Goal: Find specific page/section: Find specific page/section

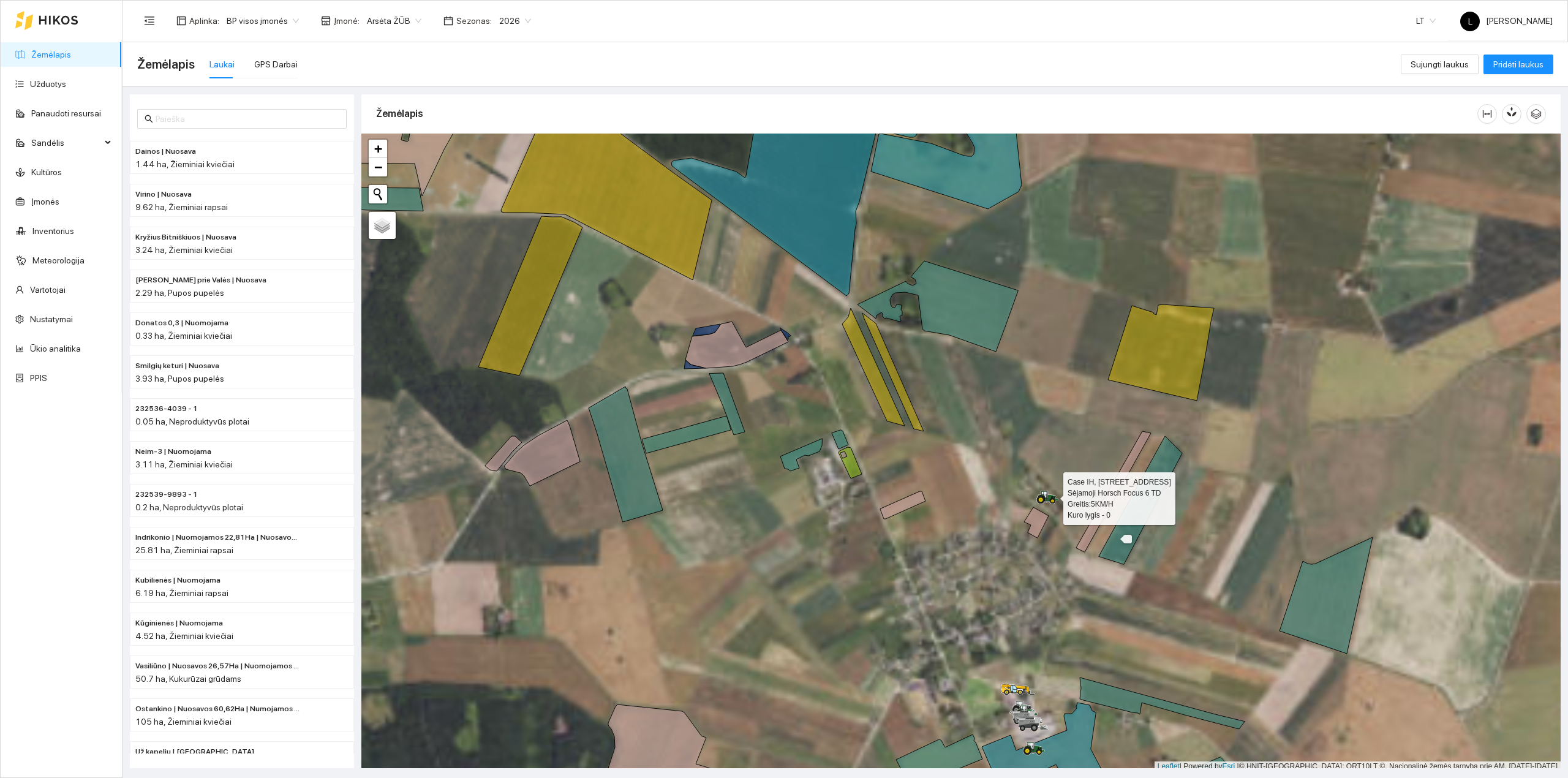
scroll to position [3, 0]
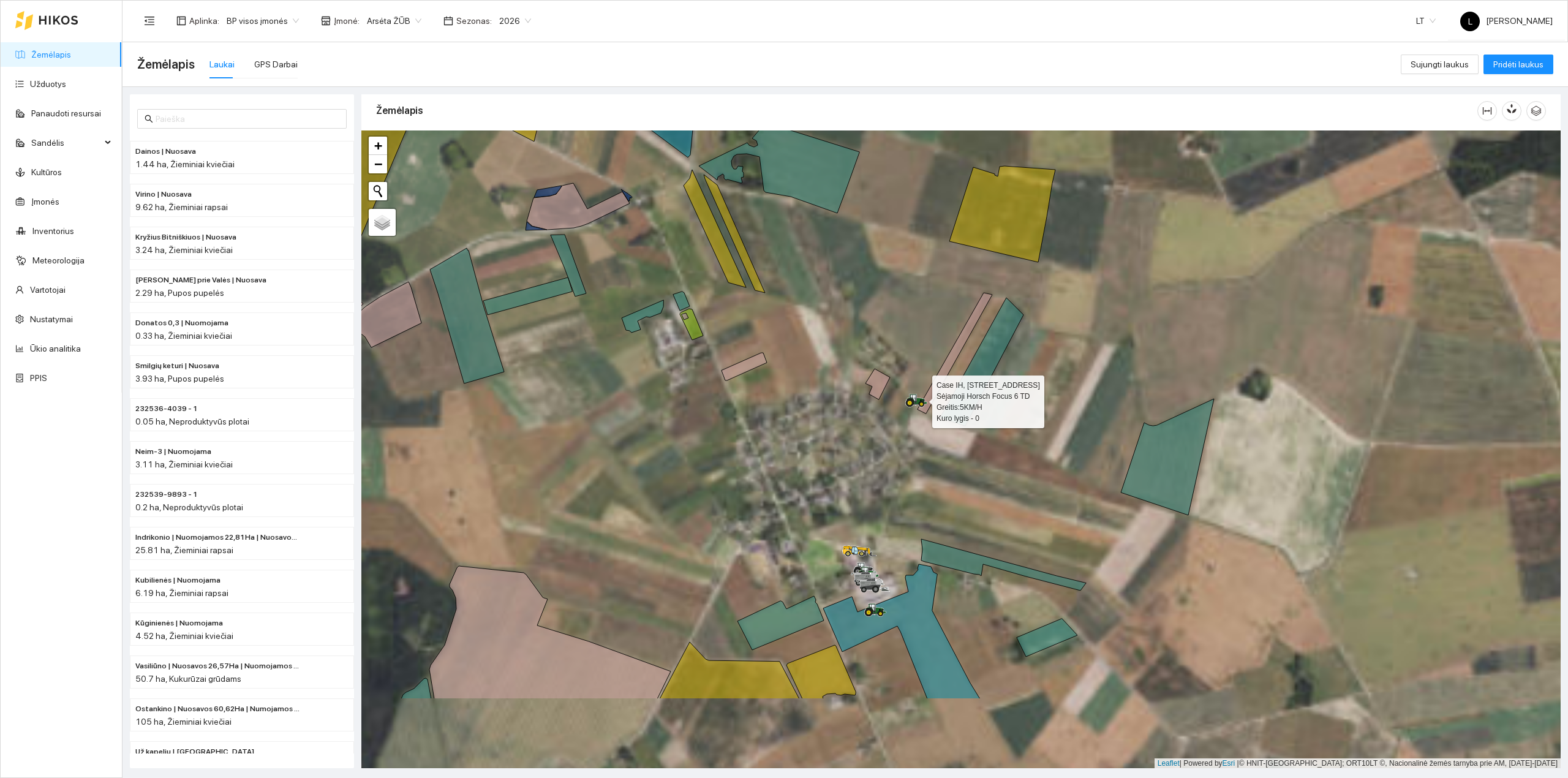
drag, startPoint x: 1103, startPoint y: 564, endPoint x: 869, endPoint y: 329, distance: 331.6
click at [870, 330] on div at bounding box center [961, 449] width 1199 height 638
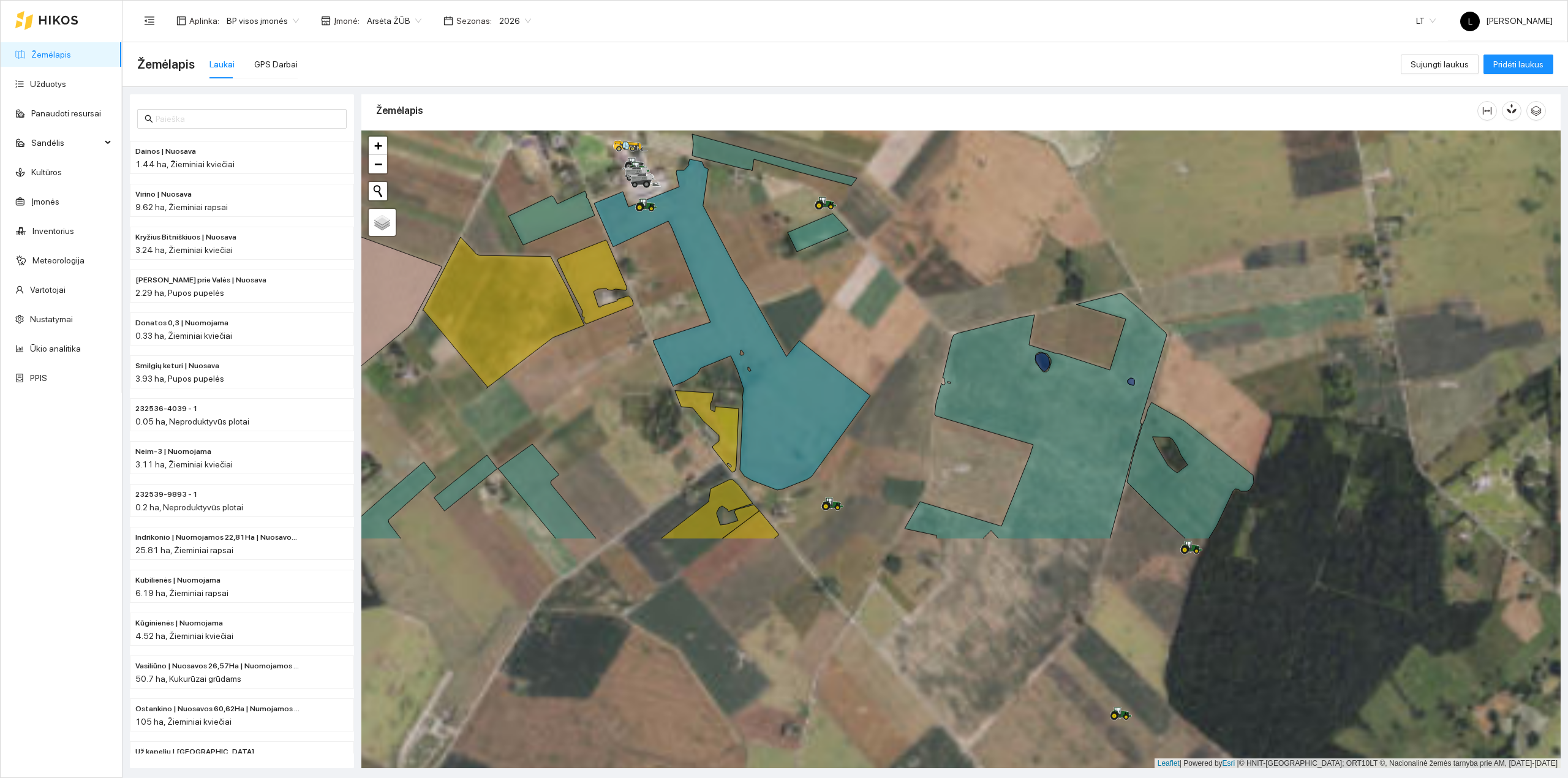
drag, startPoint x: 1018, startPoint y: 557, endPoint x: 930, endPoint y: 345, distance: 229.5
click at [895, 304] on div at bounding box center [961, 449] width 1199 height 638
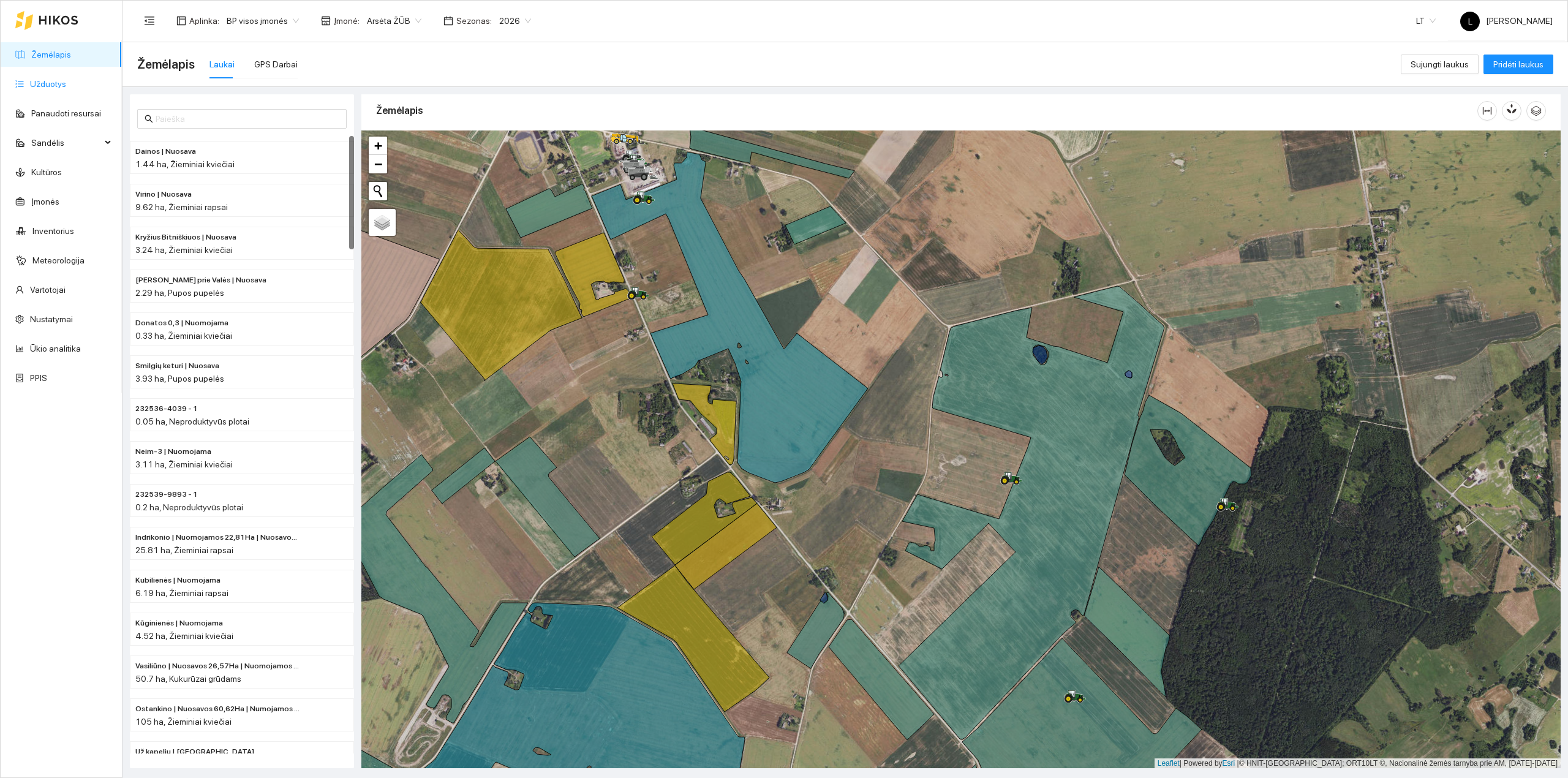
click at [47, 79] on link "Užduotys" at bounding box center [48, 84] width 36 height 10
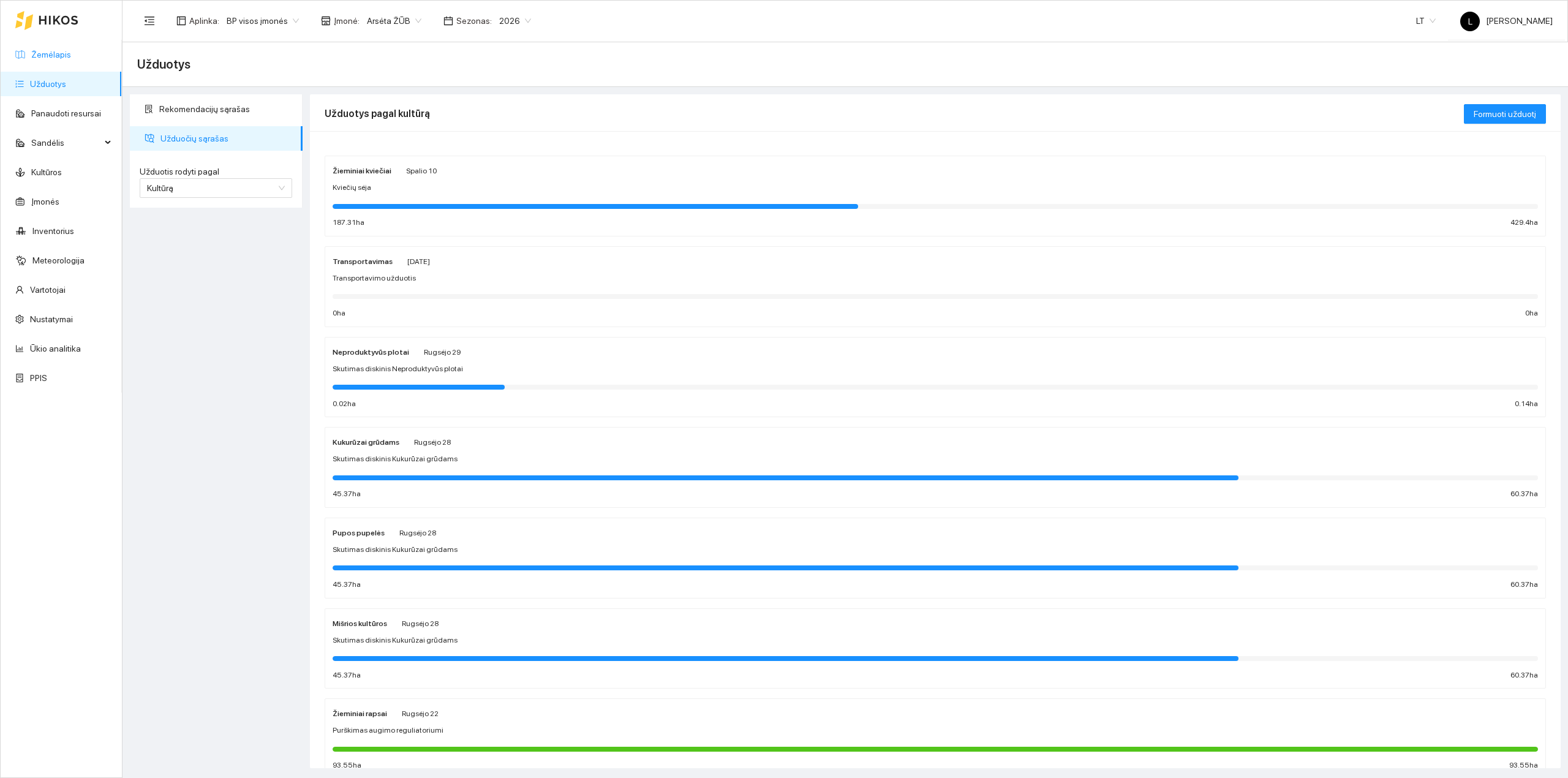
click at [60, 50] on link "Žemėlapis" at bounding box center [51, 55] width 40 height 10
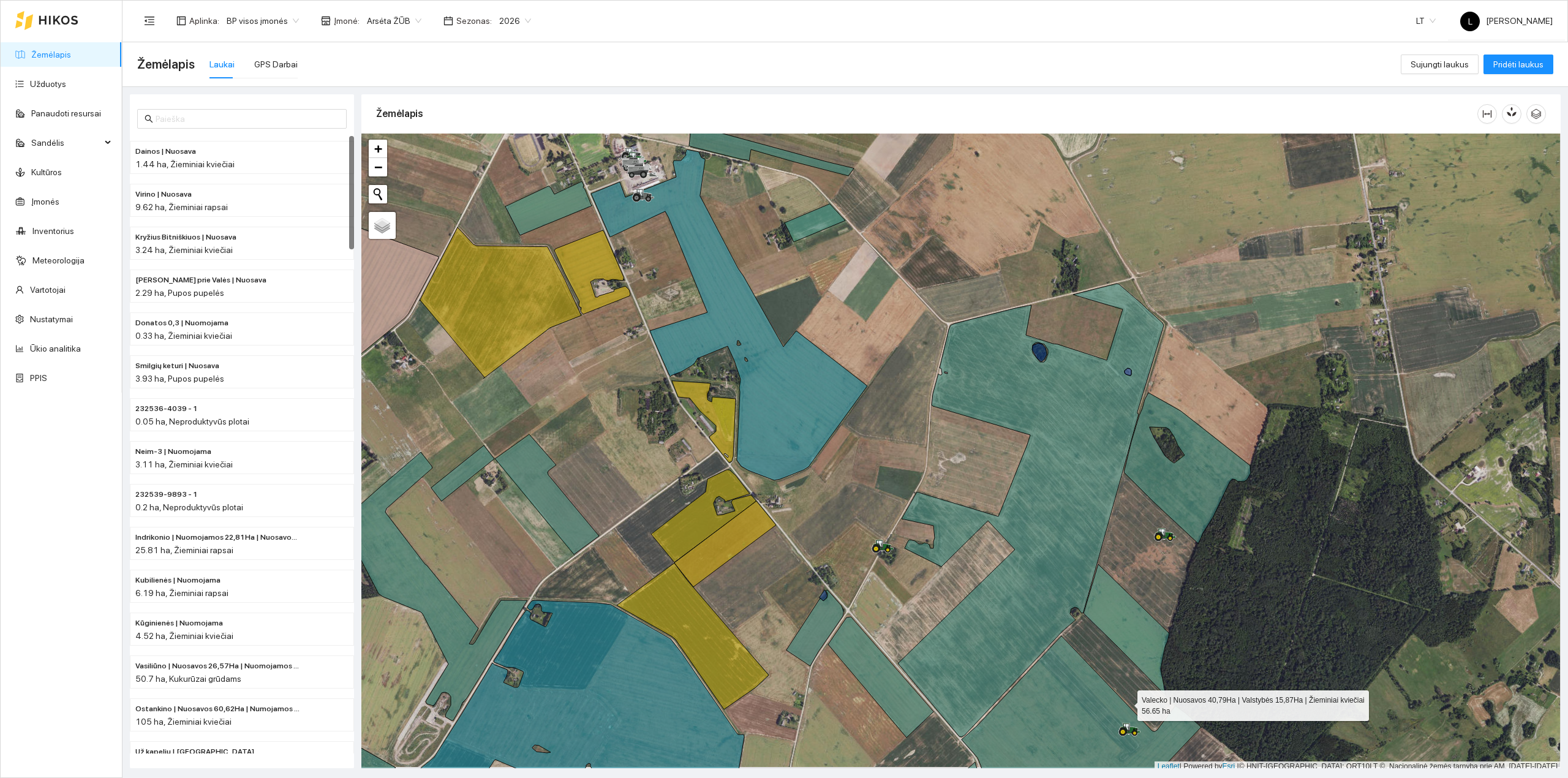
scroll to position [3, 0]
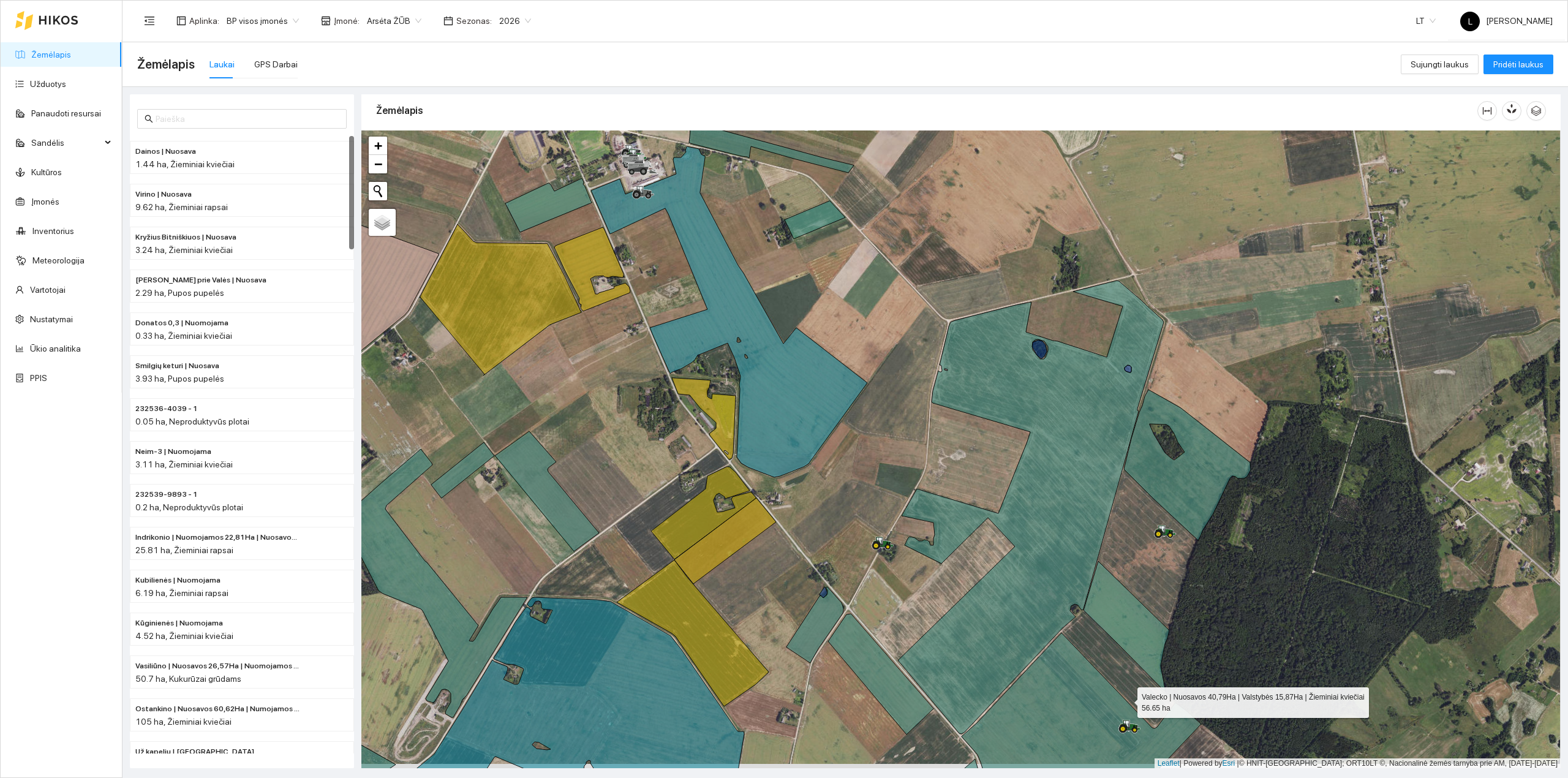
drag, startPoint x: 1127, startPoint y: 706, endPoint x: 1071, endPoint y: 495, distance: 218.3
click at [1077, 633] on icon at bounding box center [1081, 731] width 239 height 197
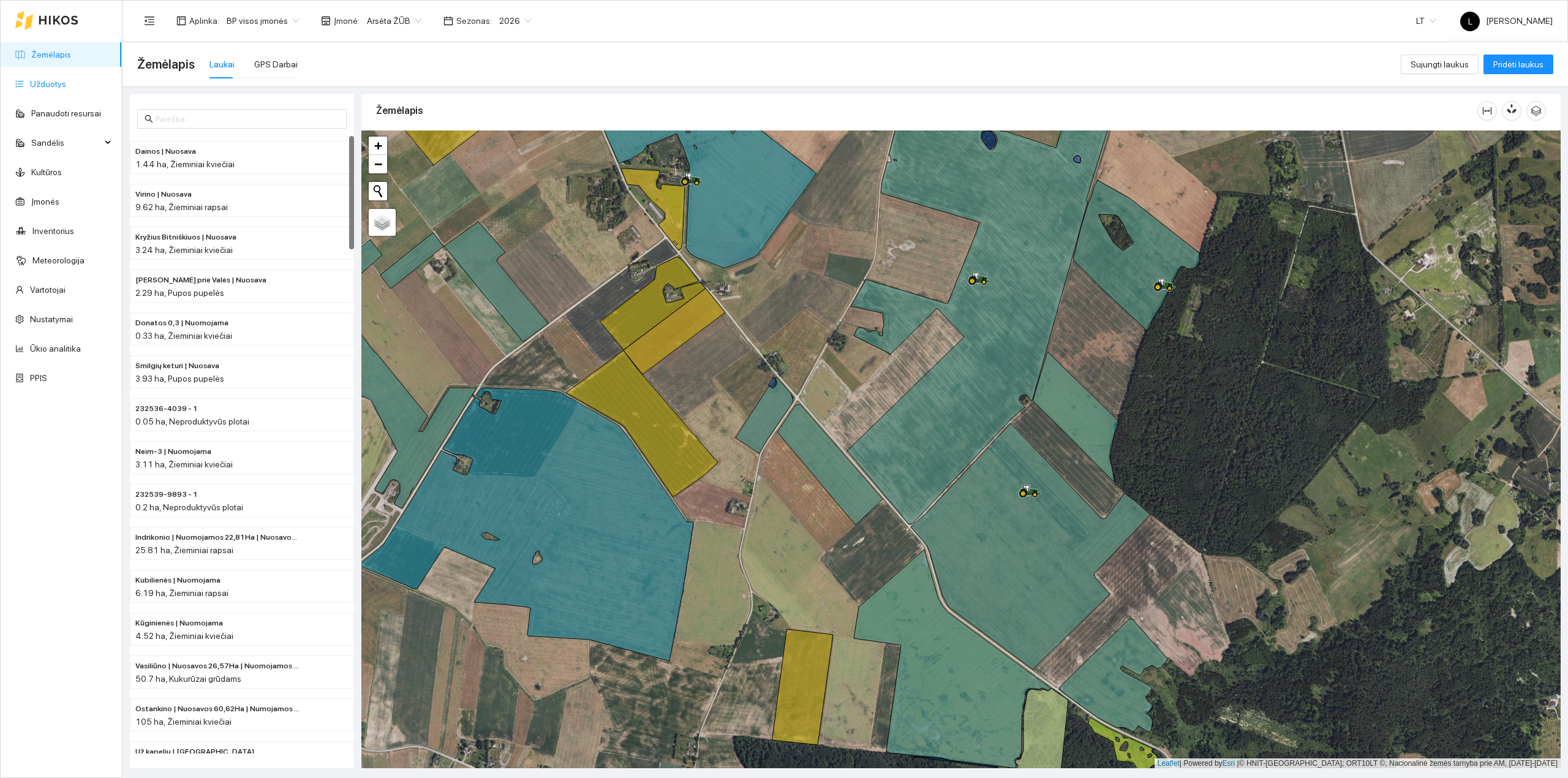
click at [30, 79] on link "Užduotys" at bounding box center [48, 84] width 36 height 10
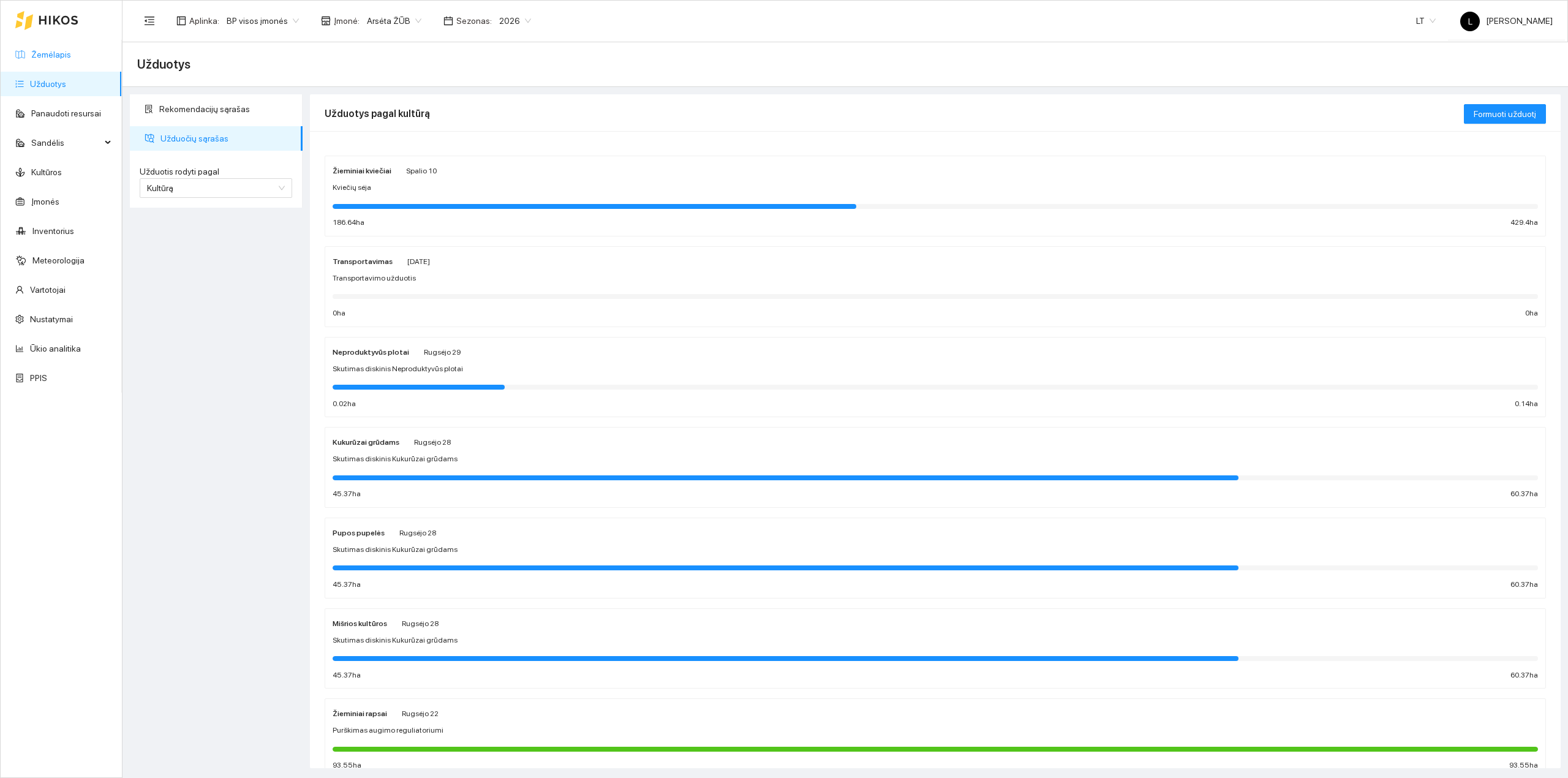
click at [71, 59] on link "Žemėlapis" at bounding box center [51, 55] width 40 height 10
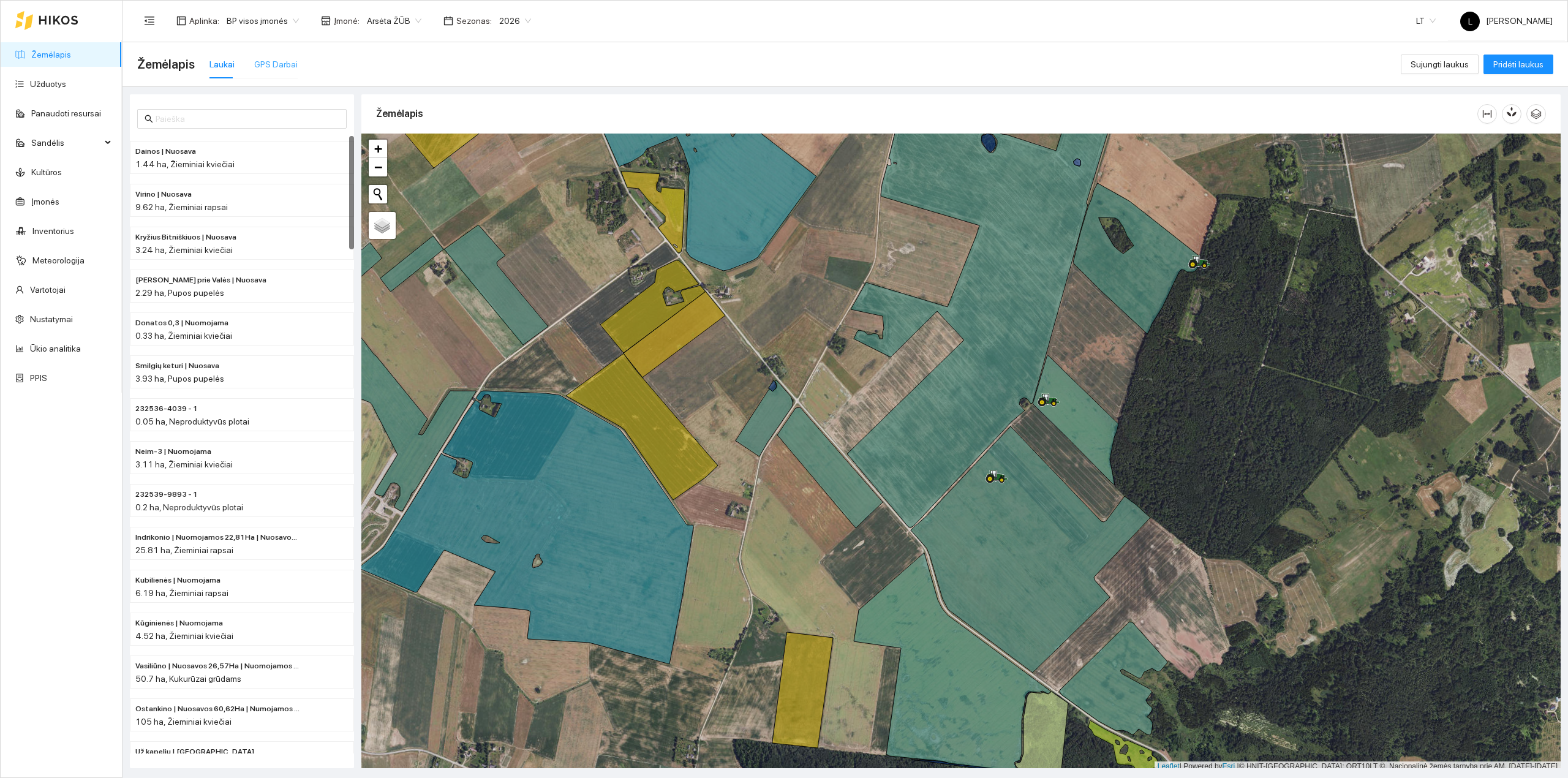
click at [272, 72] on div "GPS Darbai" at bounding box center [276, 64] width 44 height 28
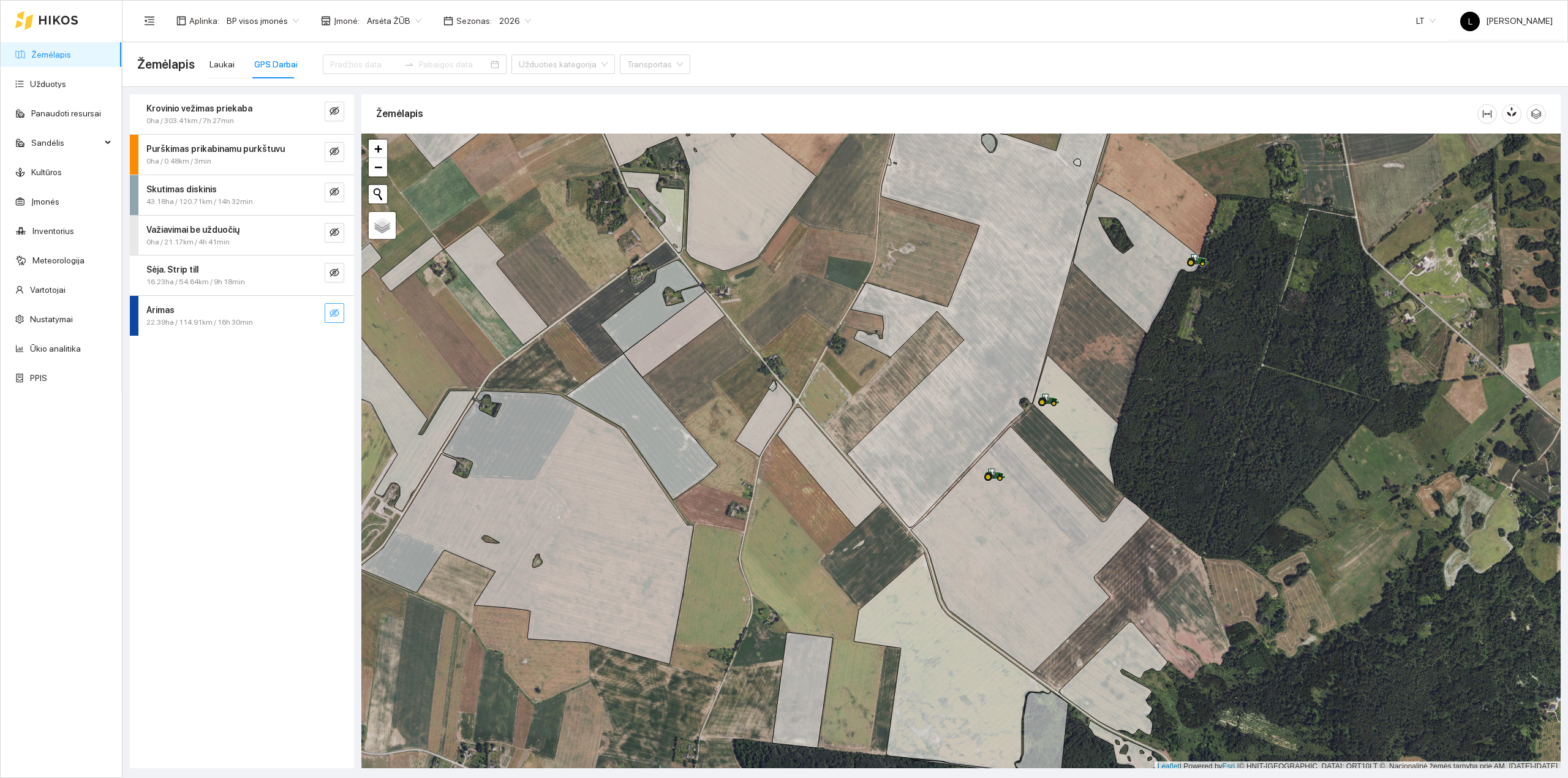
click at [335, 305] on button "button" at bounding box center [334, 313] width 19 height 19
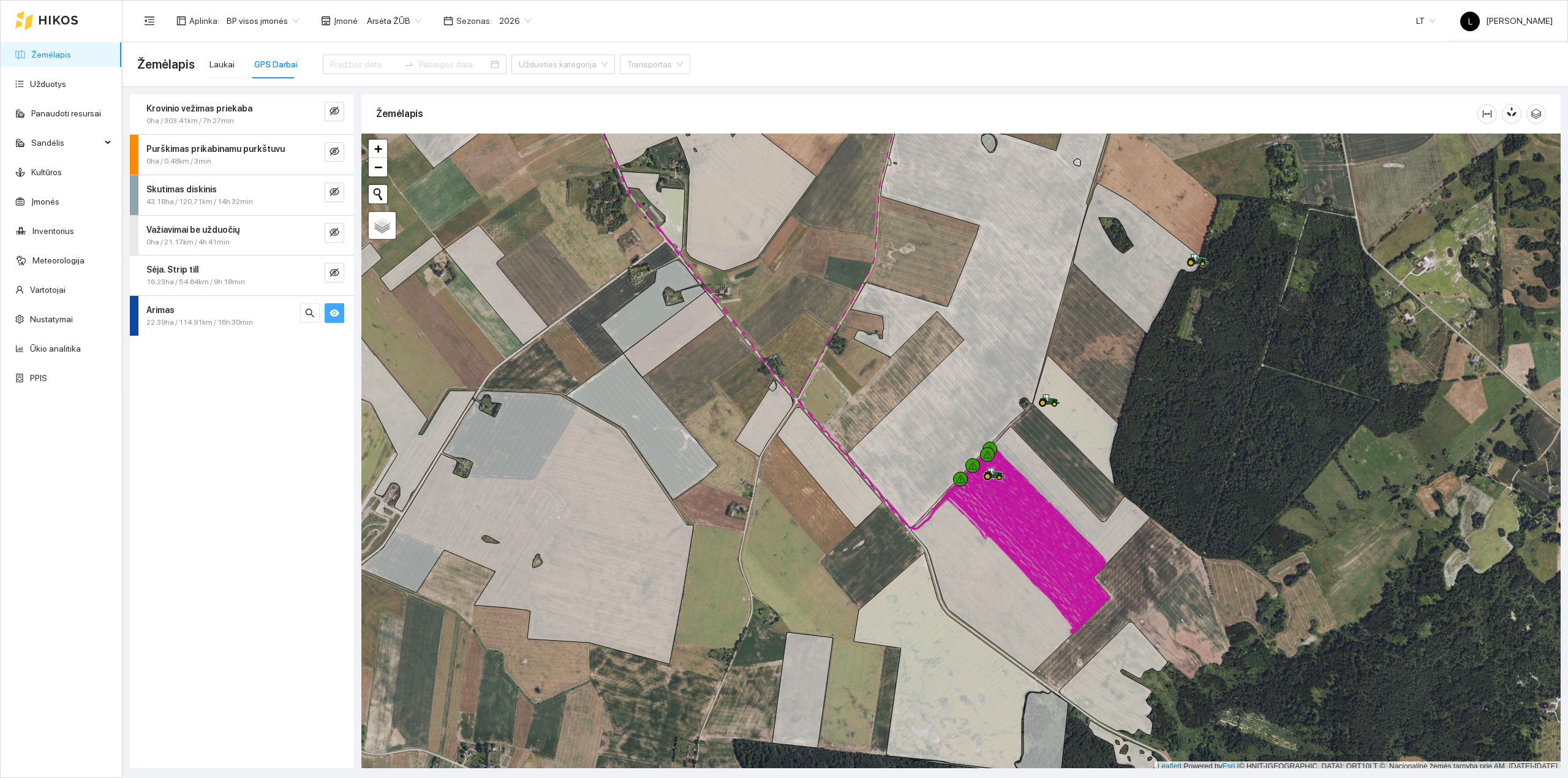
click at [336, 317] on icon "eye" at bounding box center [335, 313] width 10 height 7
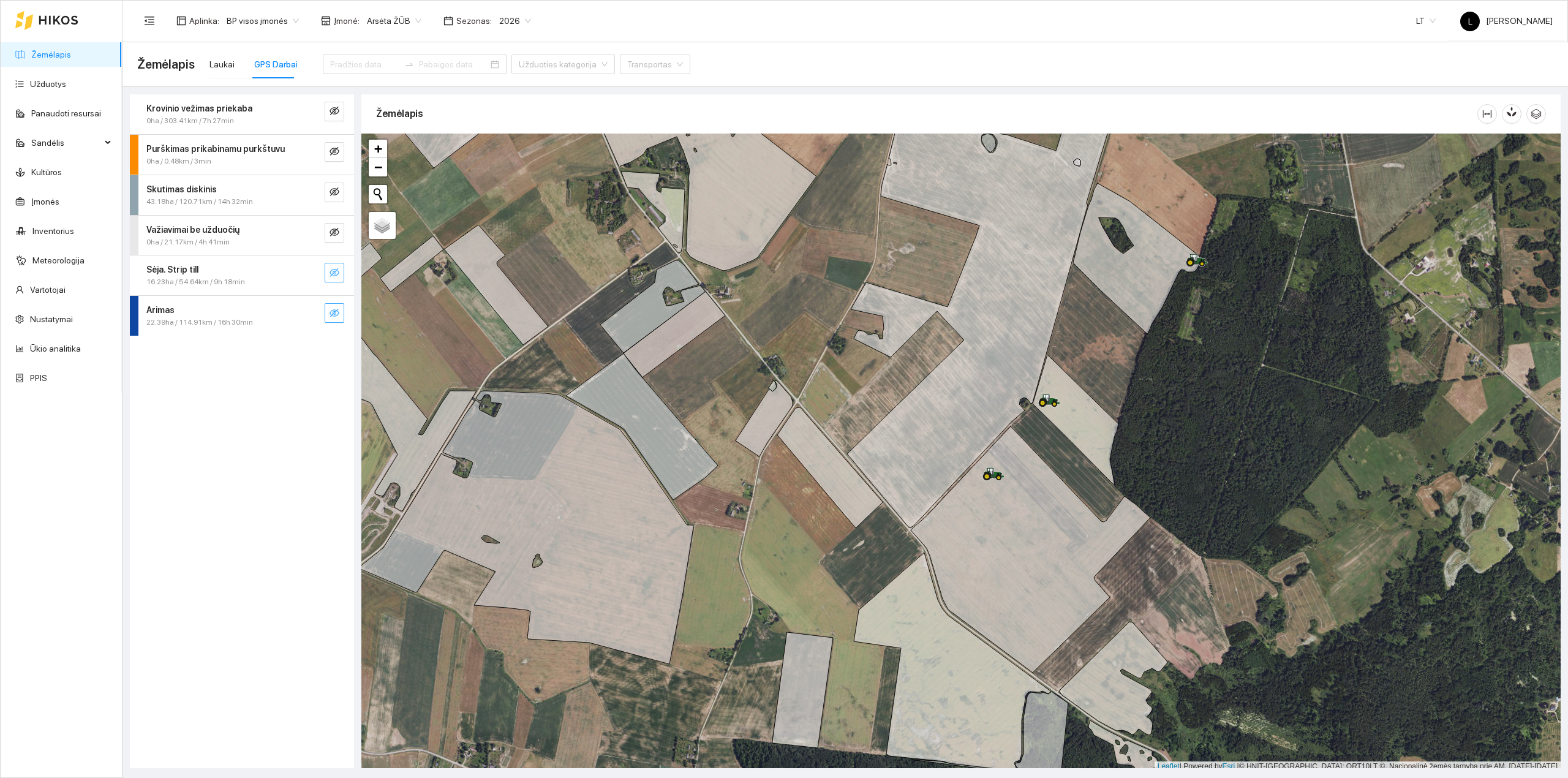
click at [340, 272] on button "button" at bounding box center [334, 272] width 19 height 19
click at [332, 314] on icon "eye-invisible" at bounding box center [335, 313] width 10 height 10
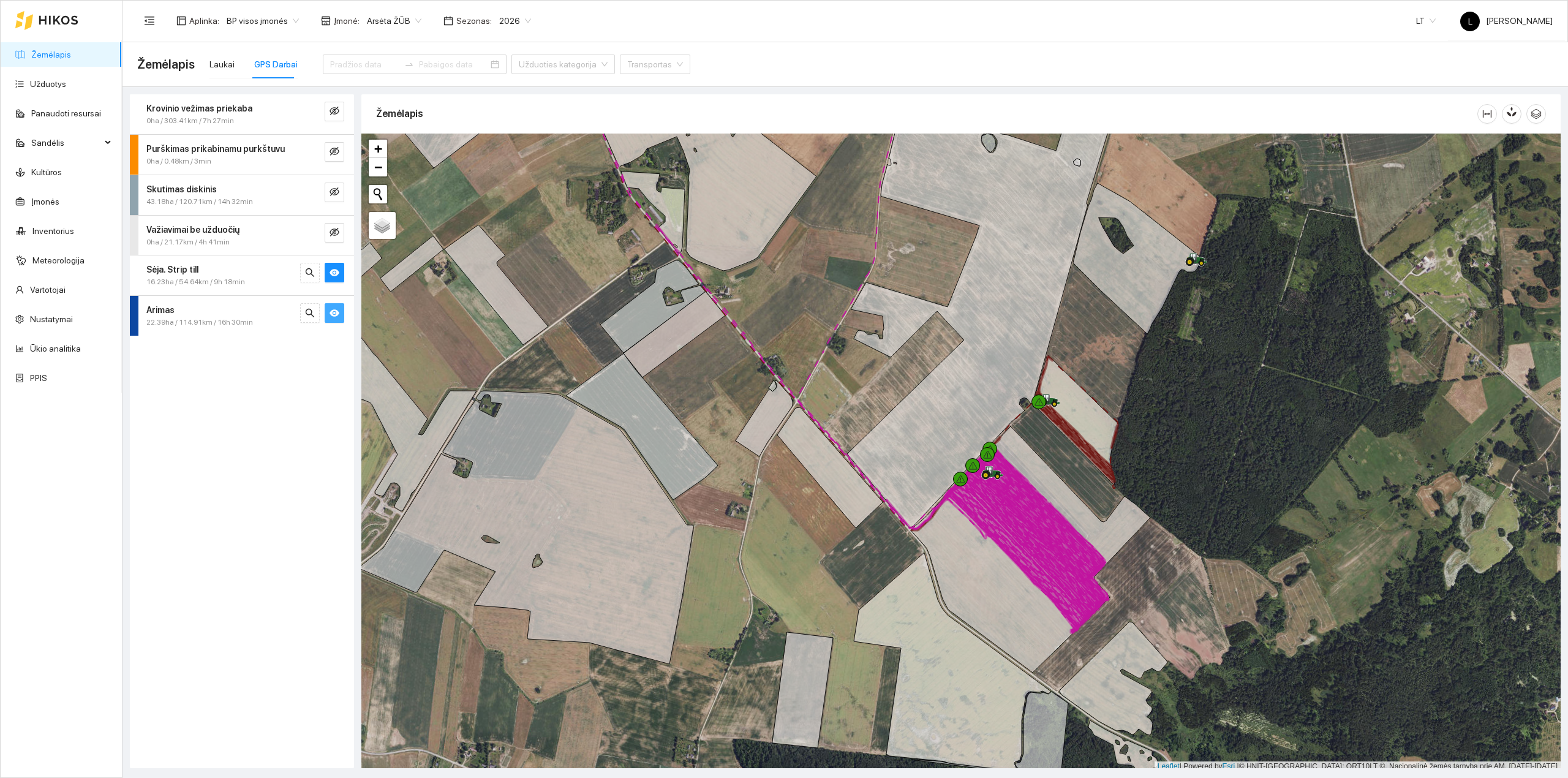
click at [265, 321] on div "22.39ha / 114.91km / 16h 30min" at bounding box center [221, 322] width 150 height 12
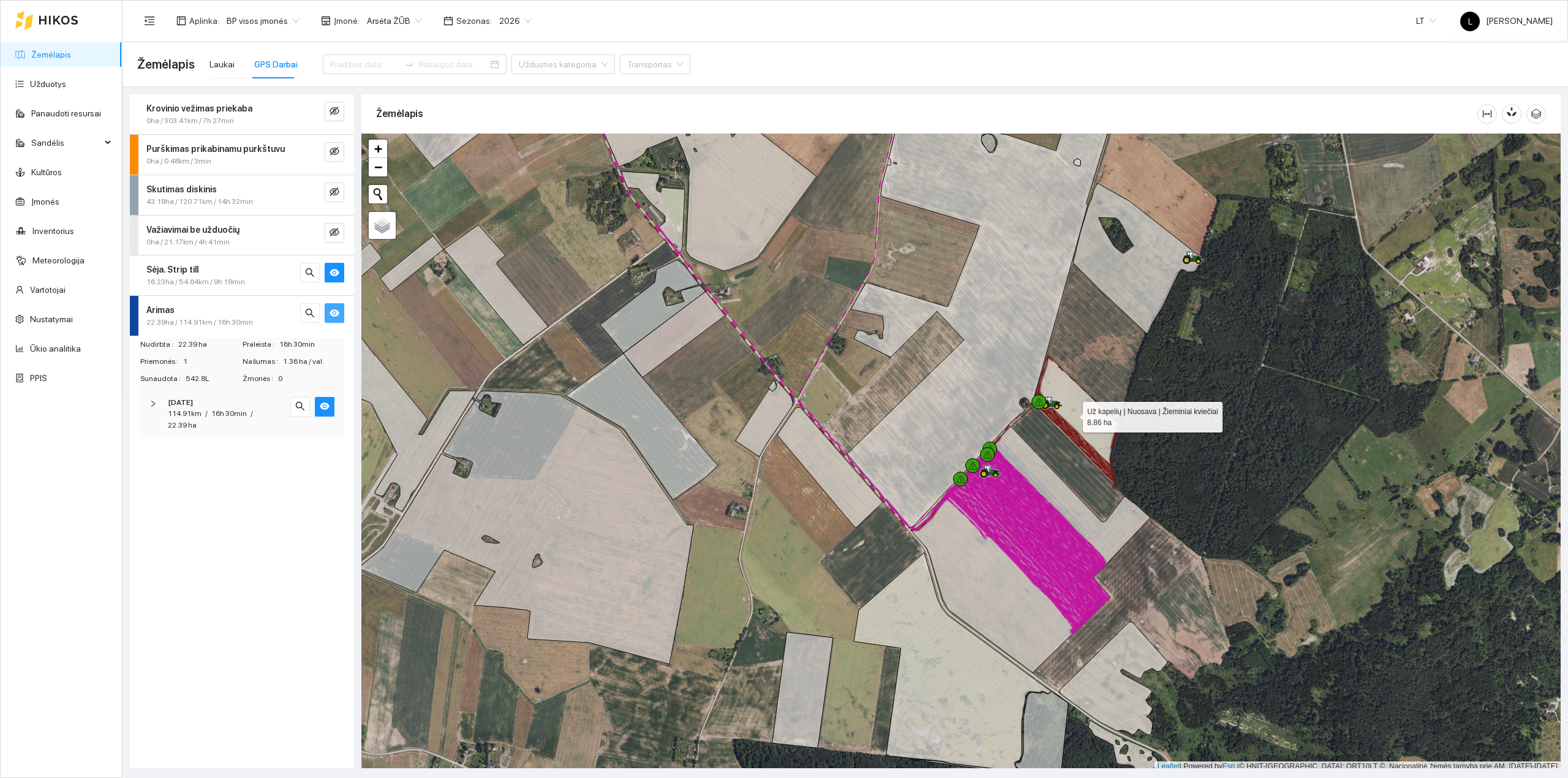
scroll to position [3, 0]
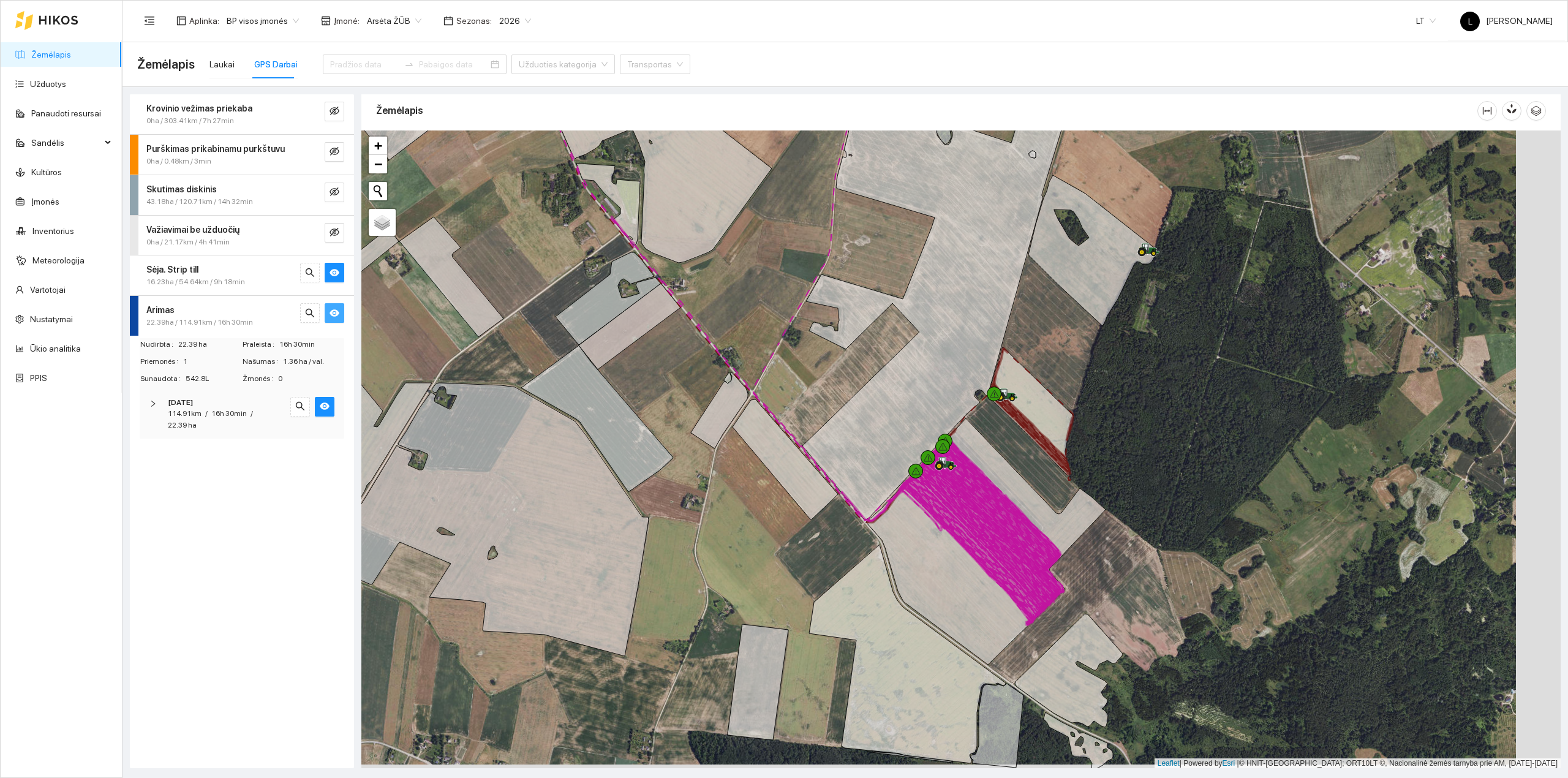
drag, startPoint x: 1061, startPoint y: 412, endPoint x: 982, endPoint y: 419, distance: 79.3
click at [988, 419] on icon at bounding box center [1031, 411] width 86 height 130
